Goal: Transaction & Acquisition: Purchase product/service

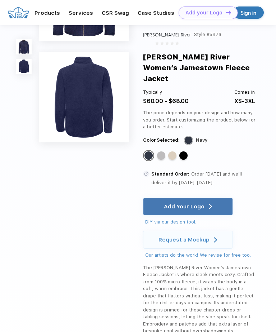
scroll to position [63, 0]
click at [203, 203] on div "Add Your Logo" at bounding box center [184, 206] width 41 height 7
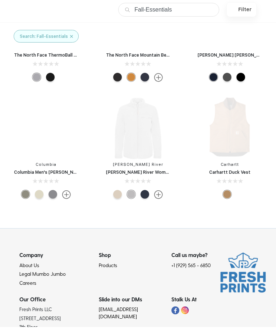
scroll to position [261, 0]
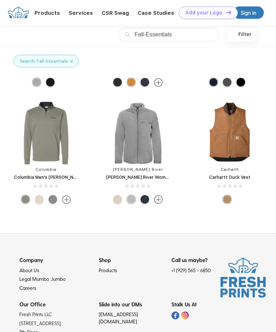
click at [142, 165] on img at bounding box center [138, 133] width 68 height 68
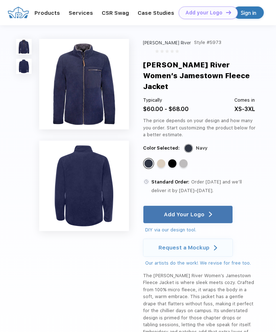
click at [186, 159] on div "Standard Color" at bounding box center [184, 163] width 8 height 8
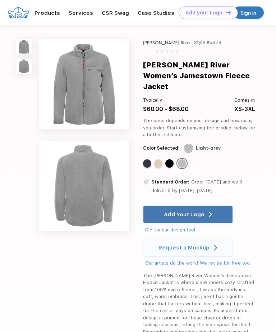
click at [198, 211] on div "Add Your Logo" at bounding box center [184, 214] width 41 height 7
